Goal: Information Seeking & Learning: Learn about a topic

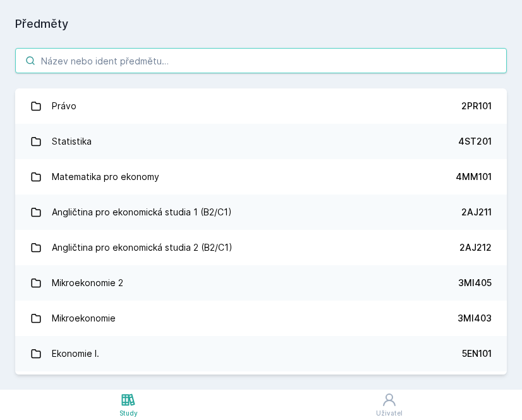
click at [164, 57] on input "search" at bounding box center [260, 60] width 491 height 25
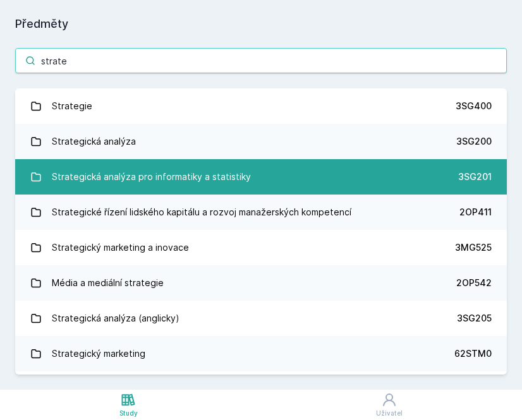
type input "strate"
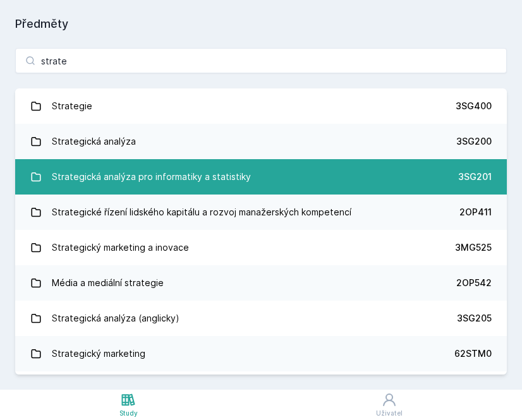
click at [200, 178] on div "Strategická analýza pro informatiky a statistiky" at bounding box center [151, 176] width 199 height 25
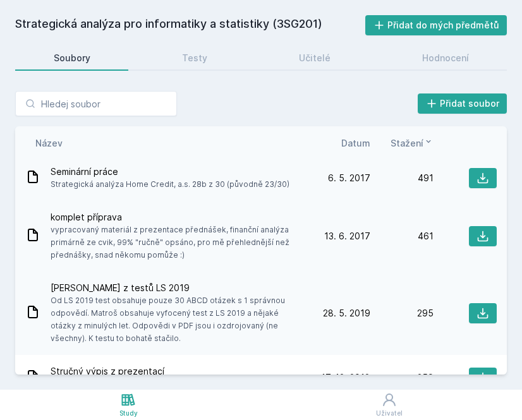
scroll to position [43, 0]
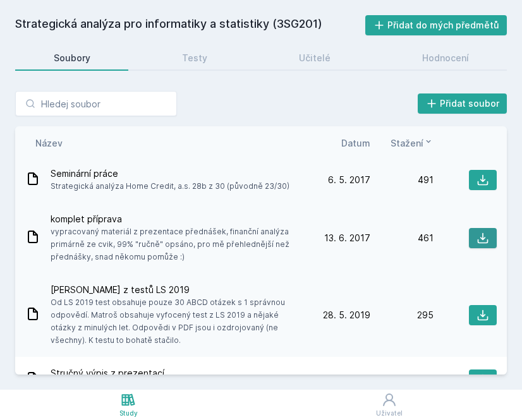
click at [476, 236] on icon at bounding box center [482, 238] width 13 height 13
click at [45, 107] on input "search" at bounding box center [96, 103] width 162 height 25
click at [168, 1] on div "Strategická analýza pro informatiky a statistiky (3SG201) Přidat do mých předmě…" at bounding box center [261, 195] width 522 height 390
click at [54, 105] on input "search" at bounding box center [96, 103] width 162 height 25
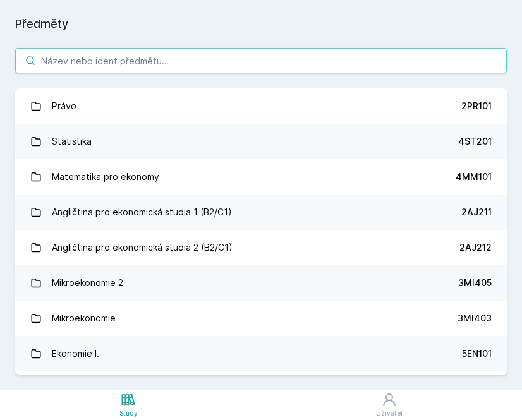
click at [98, 56] on input "search" at bounding box center [260, 60] width 491 height 25
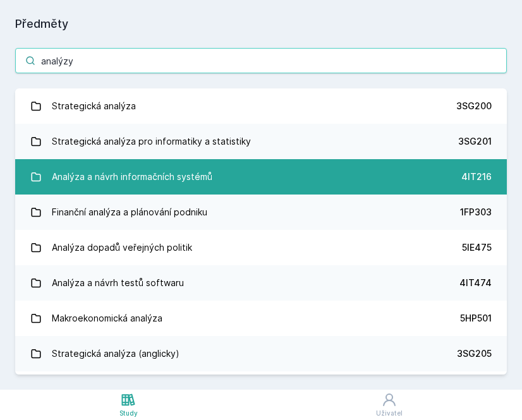
type input "analýzy"
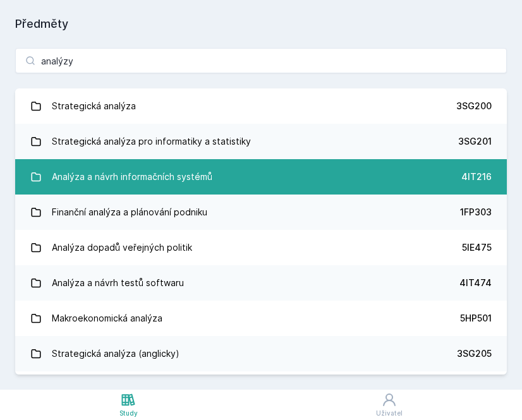
click at [100, 175] on div "Analýza a návrh informačních systémů" at bounding box center [132, 176] width 160 height 25
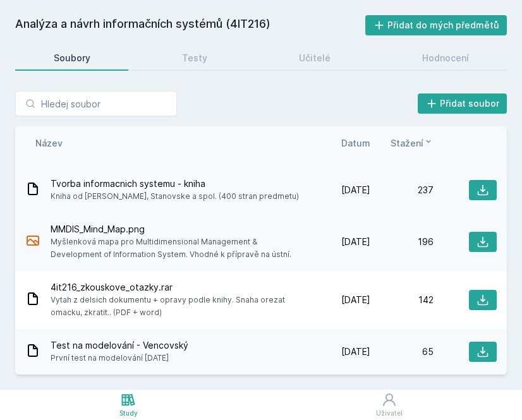
scroll to position [96, 0]
click at [438, 56] on div "Hodnocení" at bounding box center [445, 58] width 47 height 13
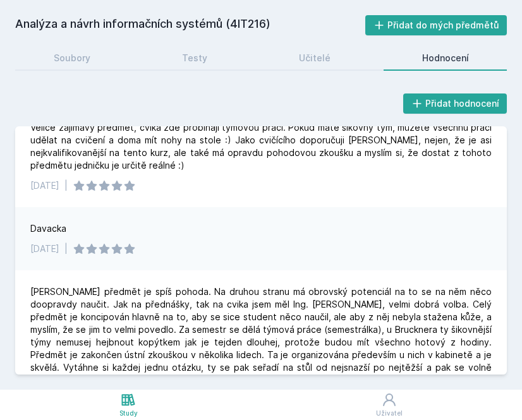
scroll to position [589, 0]
